Goal: Transaction & Acquisition: Purchase product/service

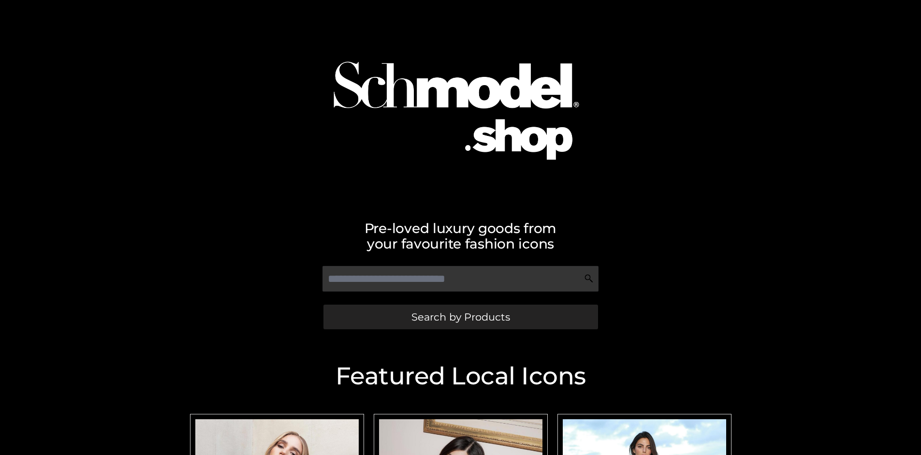
click at [460, 317] on span "Search by Products" at bounding box center [461, 317] width 99 height 10
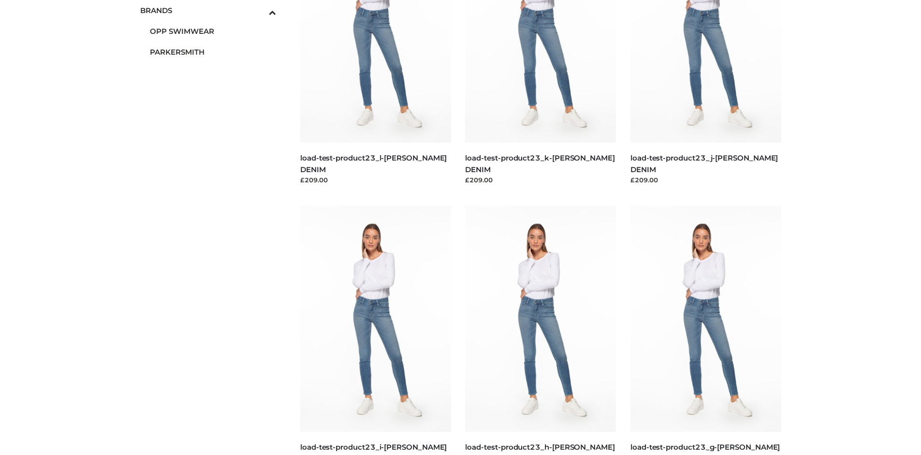
click at [213, 31] on span "OPP SWIMWEAR" at bounding box center [213, 31] width 127 height 11
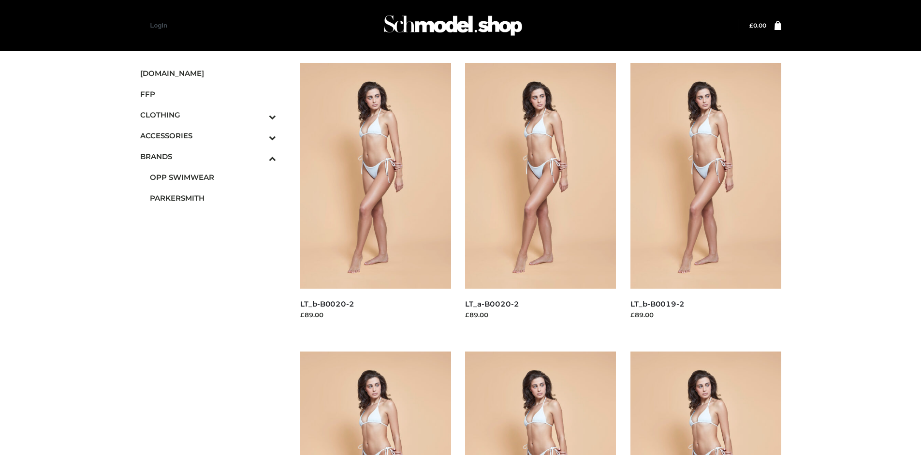
click at [541, 197] on img at bounding box center [540, 176] width 151 height 226
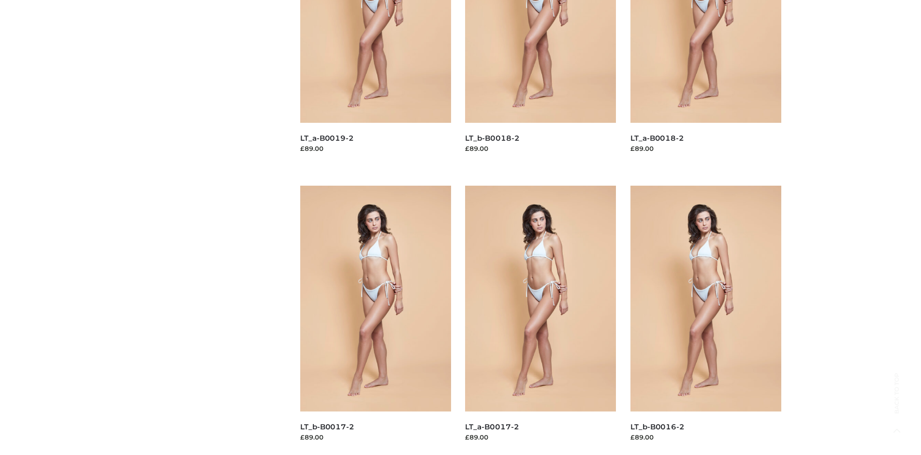
click at [375, 320] on img at bounding box center [375, 299] width 151 height 226
click at [706, 320] on img at bounding box center [706, 299] width 151 height 226
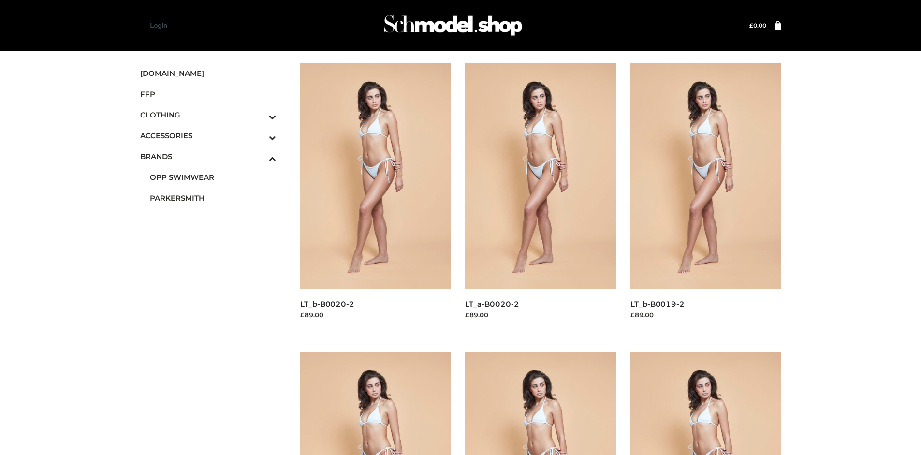
click at [208, 94] on span "FFP" at bounding box center [208, 94] width 136 height 11
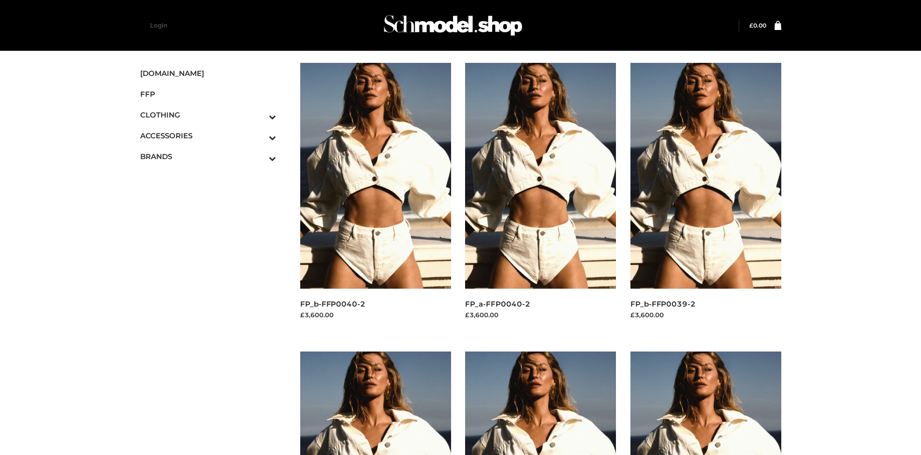
scroll to position [744, 0]
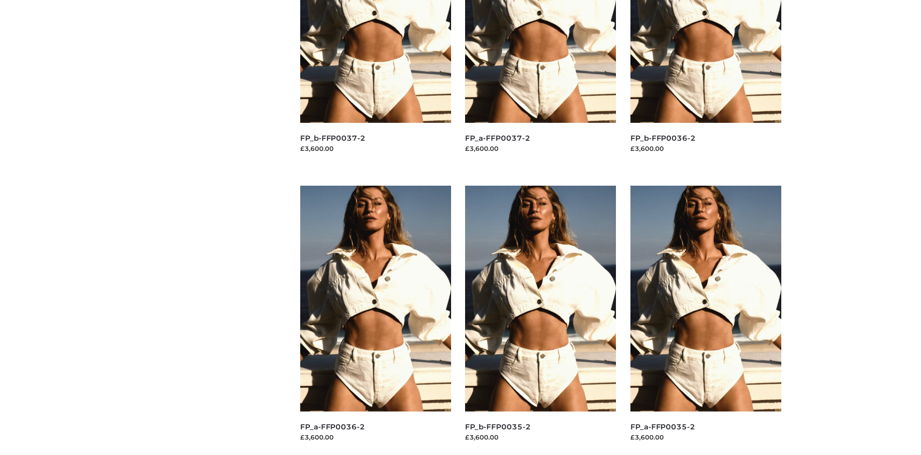
click at [706, 320] on img at bounding box center [706, 299] width 151 height 226
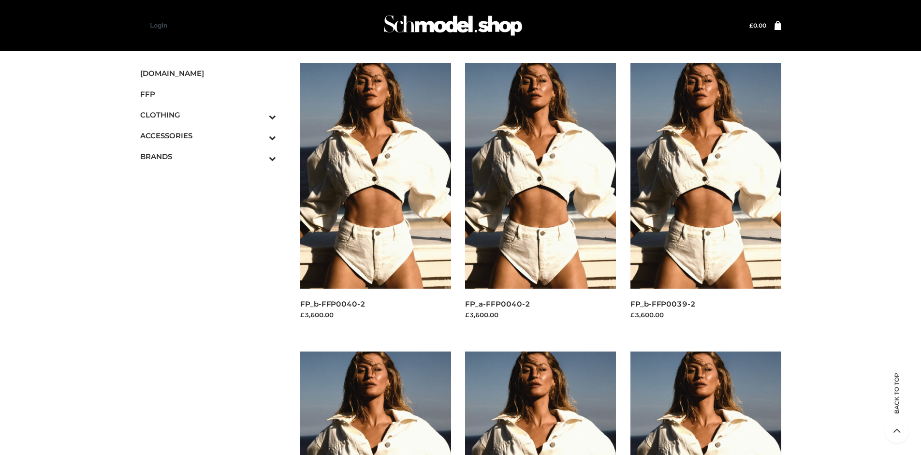
click at [706, 197] on img at bounding box center [706, 176] width 151 height 226
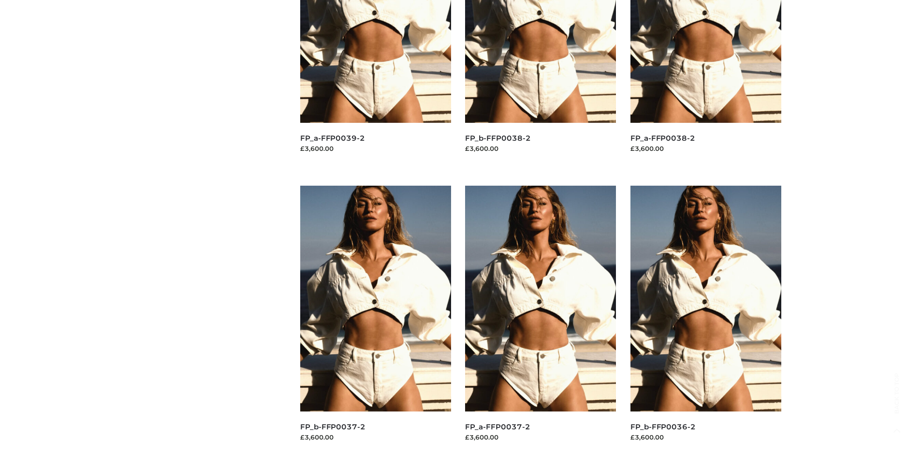
click at [706, 320] on img at bounding box center [706, 299] width 151 height 226
click at [541, 320] on img at bounding box center [540, 299] width 151 height 226
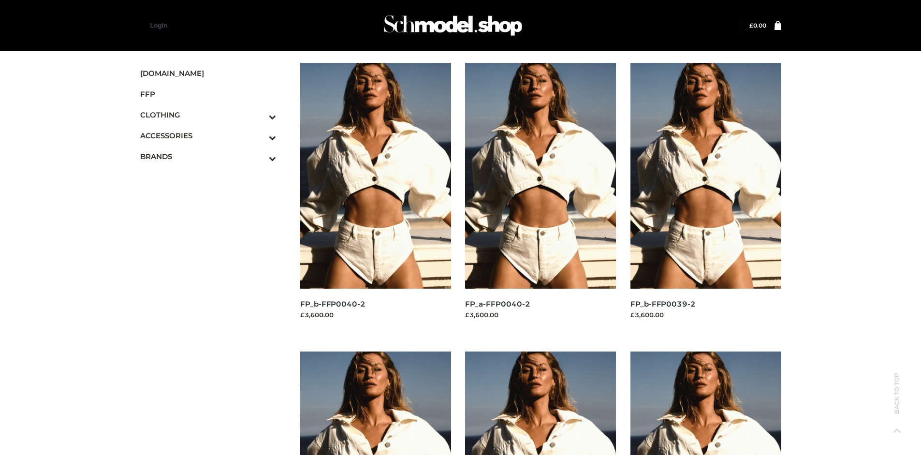
click at [259, 115] on icon "Toggle Submenu" at bounding box center [222, 116] width 108 height 11
click at [213, 198] on span "TWO PIECE" at bounding box center [213, 198] width 127 height 11
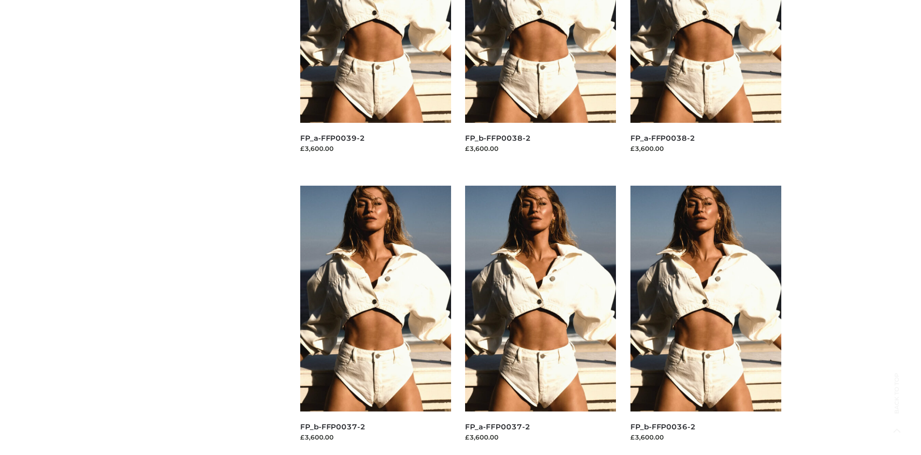
click at [375, 320] on img at bounding box center [375, 299] width 151 height 226
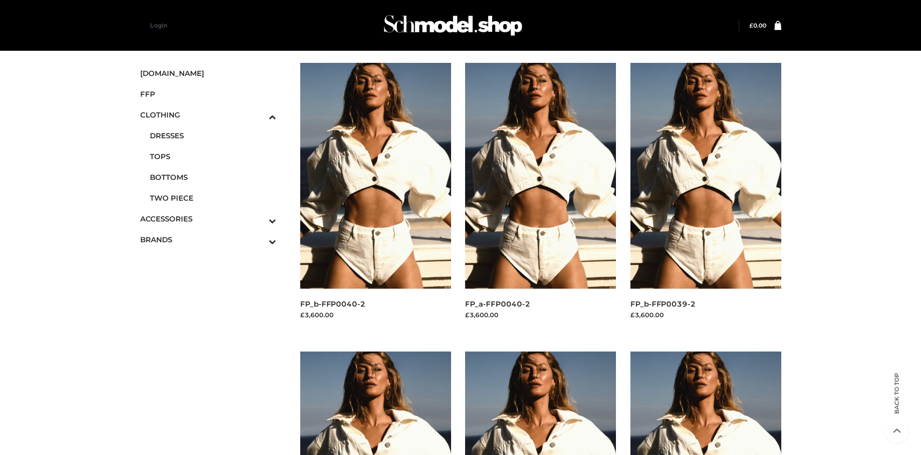
click at [375, 197] on img at bounding box center [375, 176] width 151 height 226
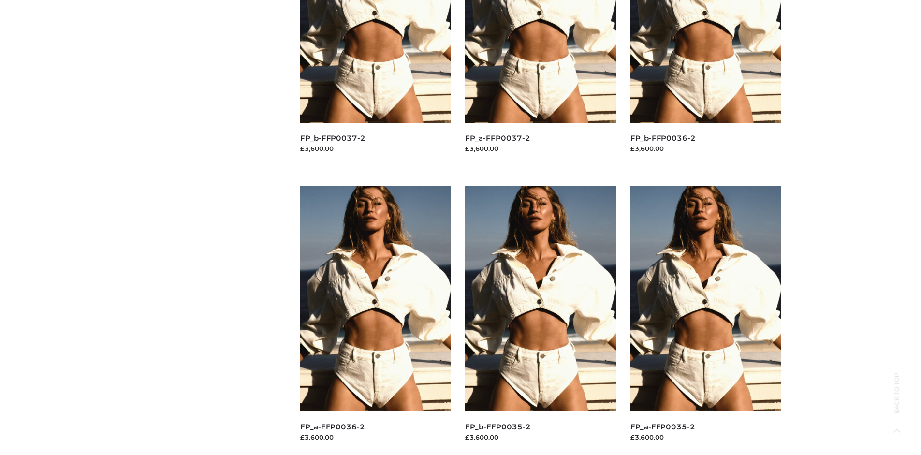
click at [541, 320] on img at bounding box center [540, 299] width 151 height 226
click at [706, 320] on img at bounding box center [706, 299] width 151 height 226
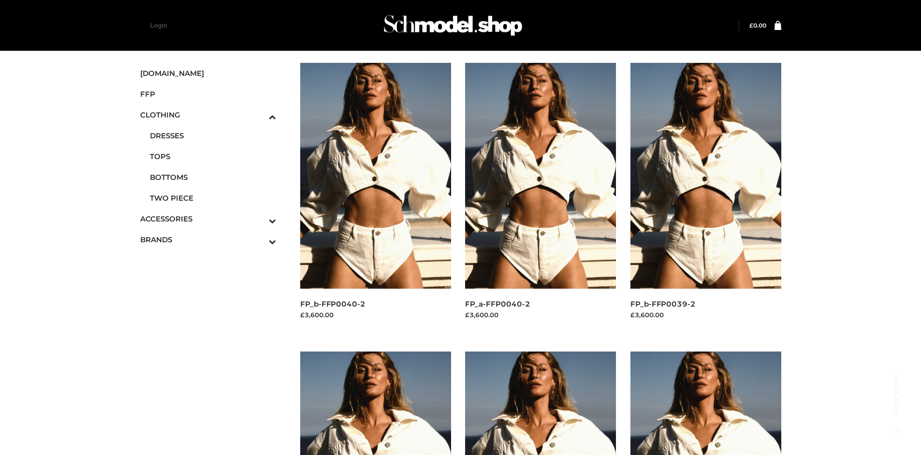
click at [259, 219] on icon "Toggle Submenu" at bounding box center [222, 220] width 108 height 11
click at [213, 233] on span "BAGS" at bounding box center [213, 238] width 127 height 11
